Goal: Find specific page/section: Find specific page/section

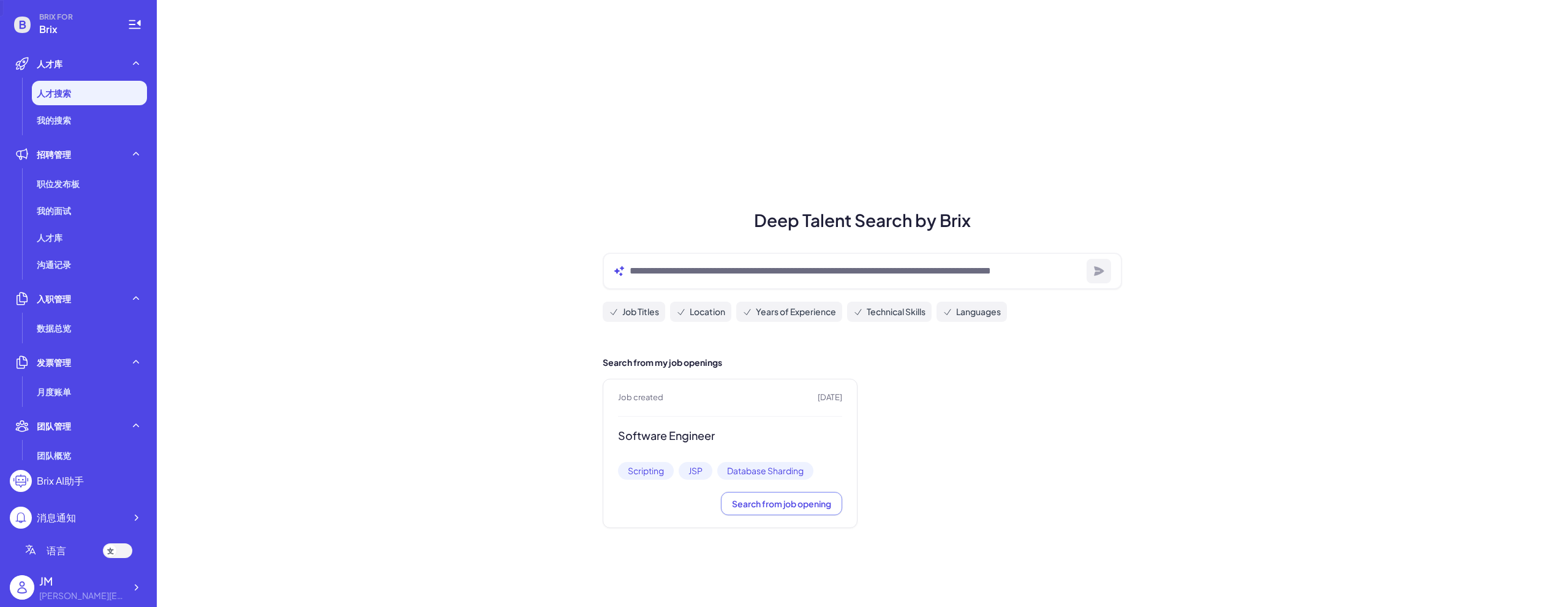
click at [445, 336] on div "Deep Talent Search by Brix Job Titles Location Years of Experience Technical Sk…" at bounding box center [862, 304] width 1411 height 607
click at [74, 118] on li "我的搜索" at bounding box center [89, 120] width 115 height 24
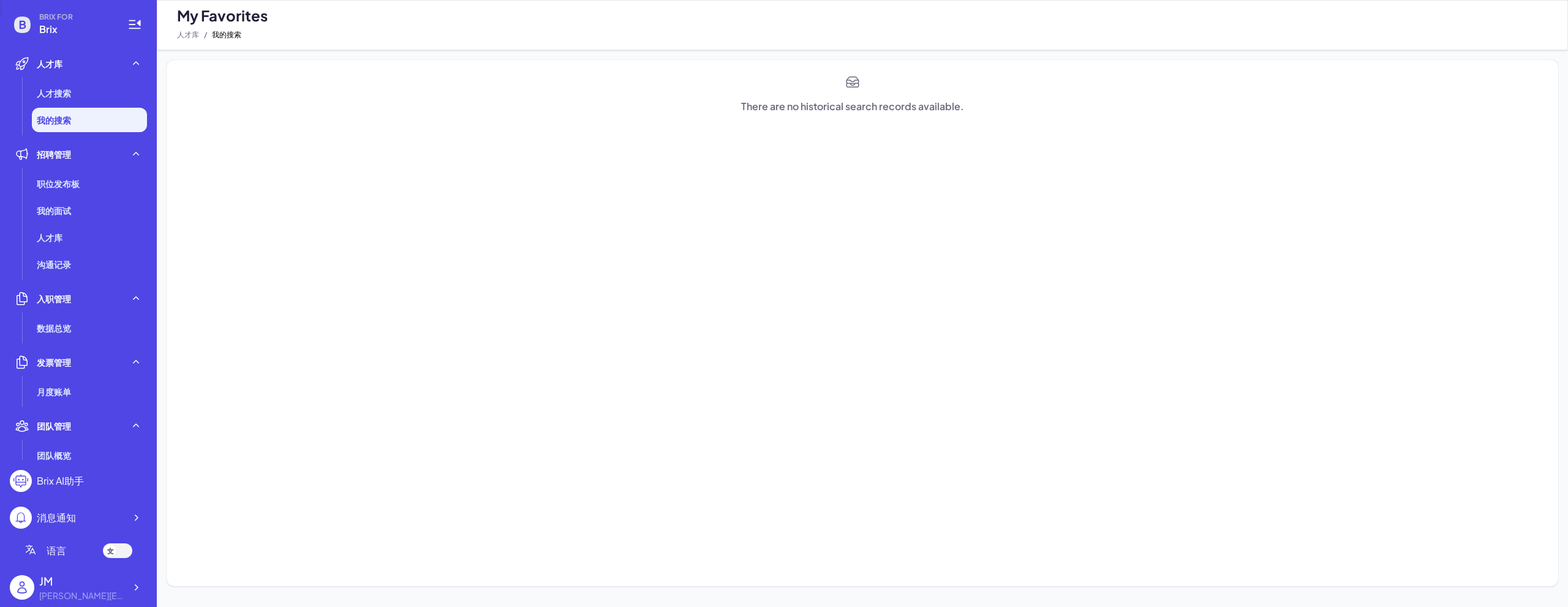
click at [57, 17] on span "BRIX FOR" at bounding box center [76, 17] width 74 height 10
click at [133, 591] on icon at bounding box center [135, 588] width 12 height 12
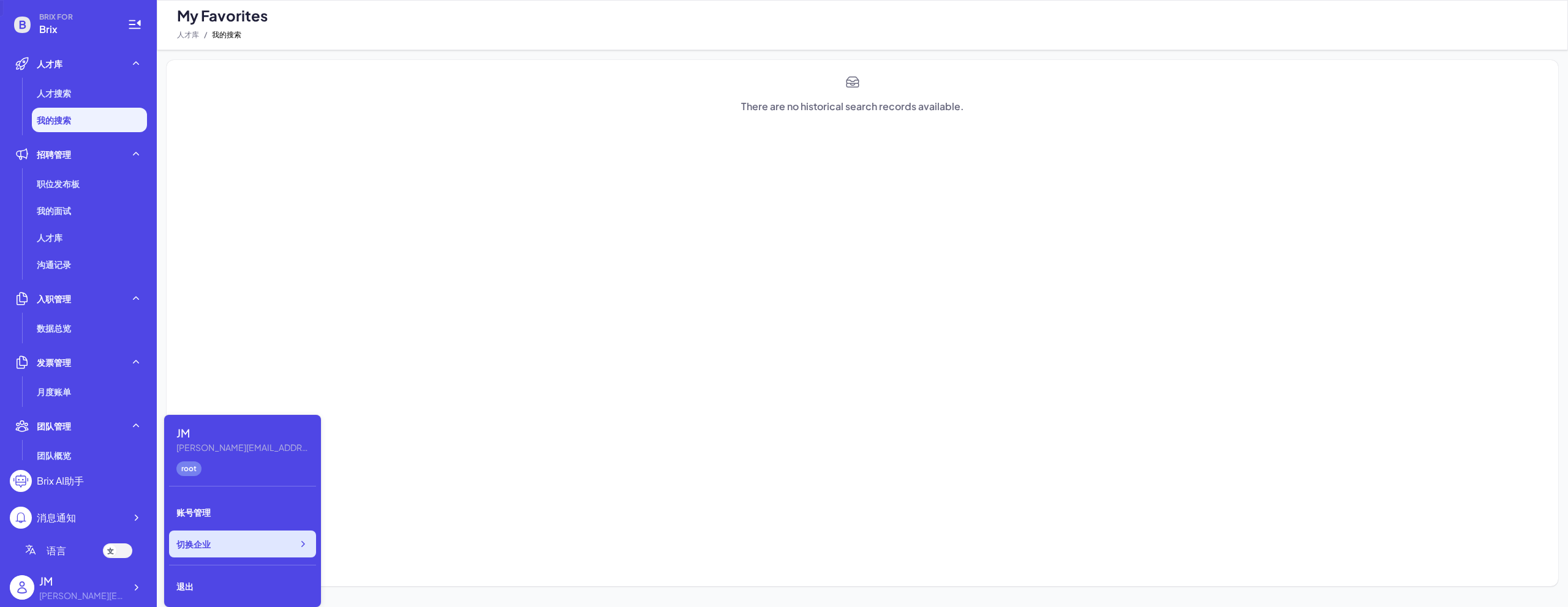
click at [223, 544] on div "切换企业" at bounding box center [242, 545] width 147 height 27
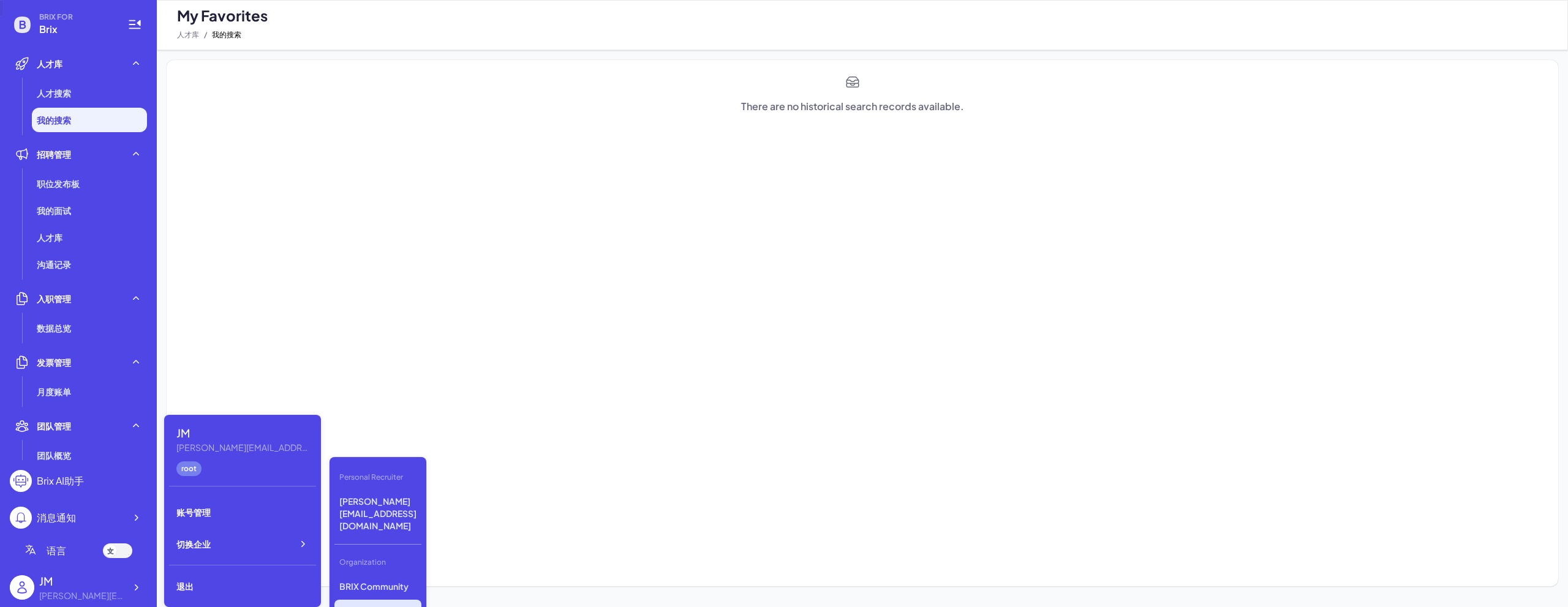
click at [713, 367] on div "There are no historical search records available." at bounding box center [862, 324] width 1391 height 527
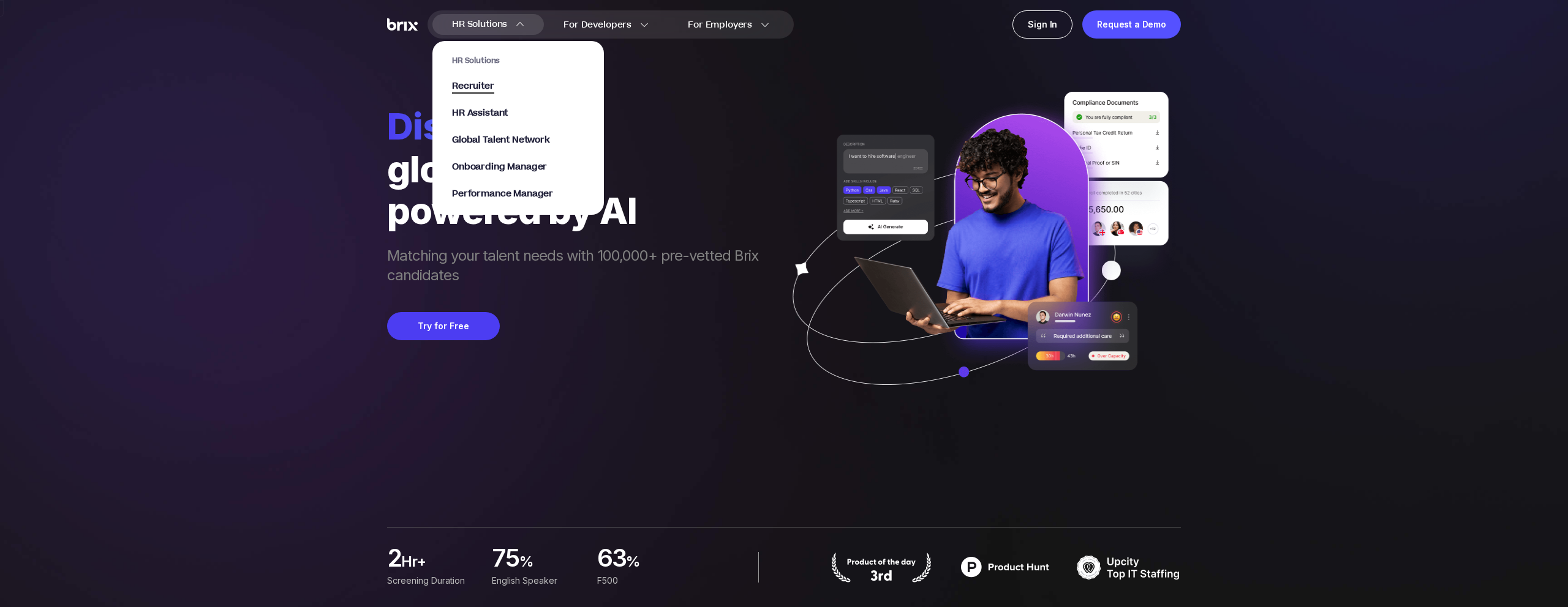
click at [481, 82] on span "Recruiter" at bounding box center [473, 87] width 42 height 14
click at [480, 86] on span "Recruiter" at bounding box center [473, 87] width 42 height 14
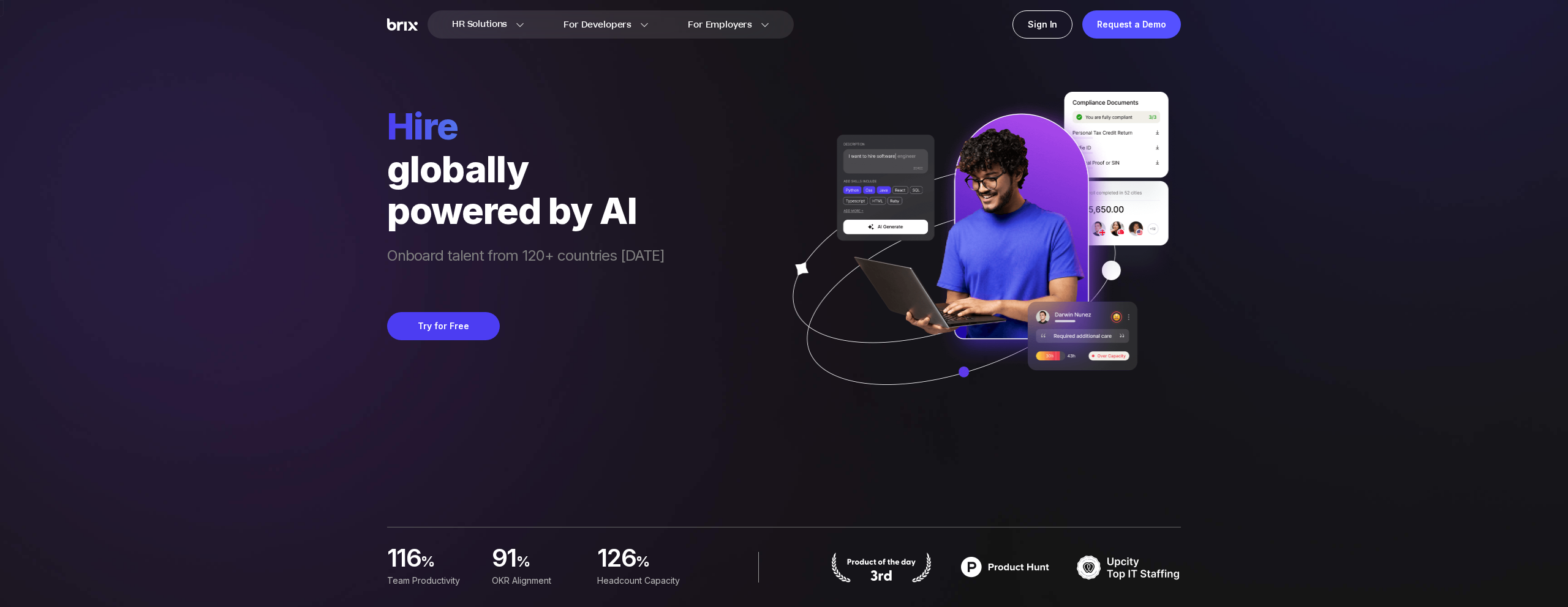
click at [1159, 179] on img at bounding box center [975, 256] width 410 height 329
click at [964, 277] on img at bounding box center [975, 256] width 410 height 329
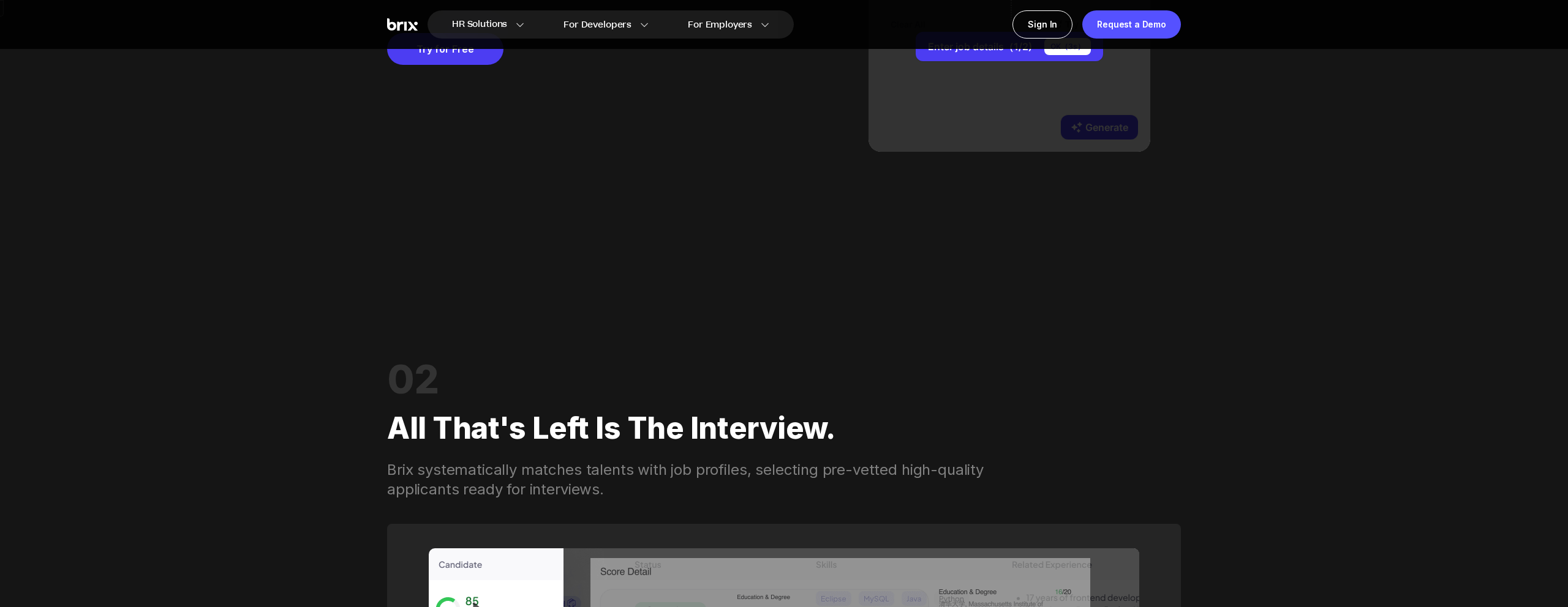
scroll to position [1041, 0]
